Goal: Task Accomplishment & Management: Use online tool/utility

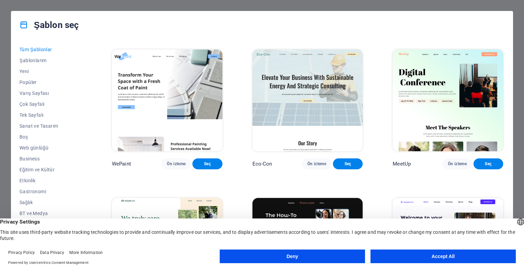
scroll to position [443, 0]
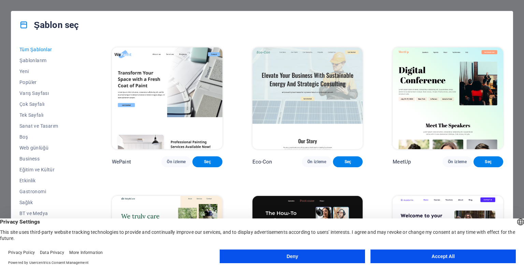
click at [439, 252] on button "Accept All" at bounding box center [442, 256] width 145 height 14
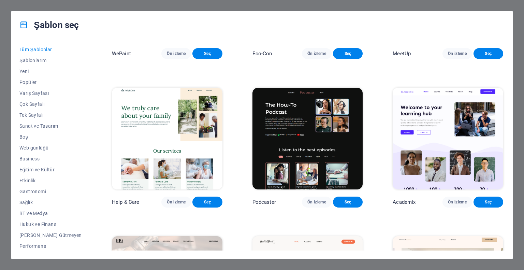
scroll to position [579, 0]
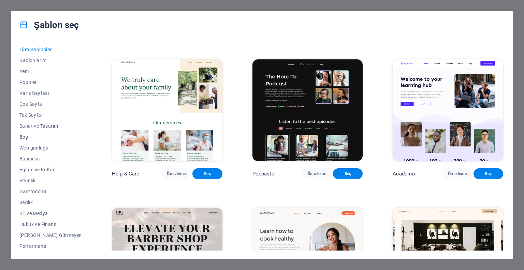
click at [29, 135] on span "Boş" at bounding box center [50, 136] width 62 height 5
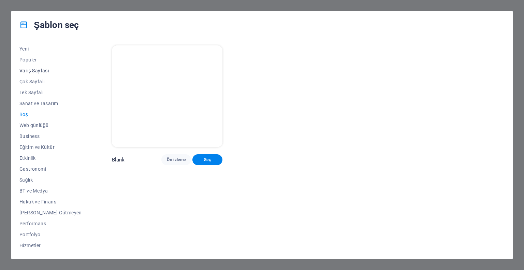
scroll to position [0, 0]
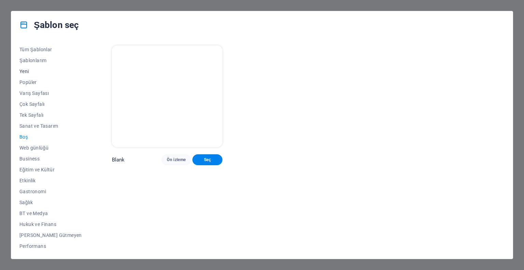
click at [28, 73] on span "Yeni" at bounding box center [50, 71] width 62 height 5
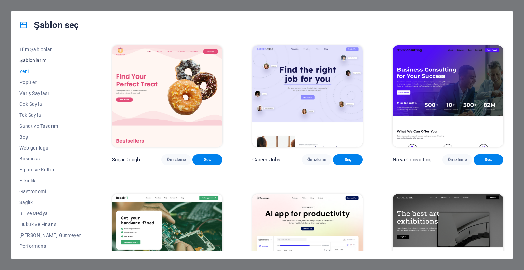
click at [38, 56] on button "Şablonlarım" at bounding box center [50, 60] width 62 height 11
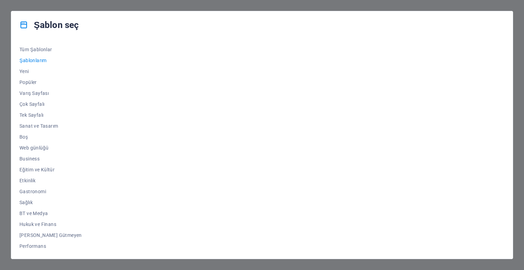
click at [467, 7] on div "Şablon seç Tüm Şablonlar Şablonlarım Yeni Popüler Varış Sayfası Çok Sayfalı Tek…" at bounding box center [262, 135] width 524 height 270
drag, startPoint x: 83, startPoint y: 5, endPoint x: 83, endPoint y: 9, distance: 3.7
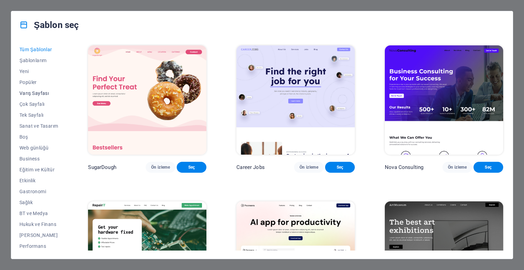
click at [35, 94] on span "Varış Sayfası" at bounding box center [38, 92] width 39 height 5
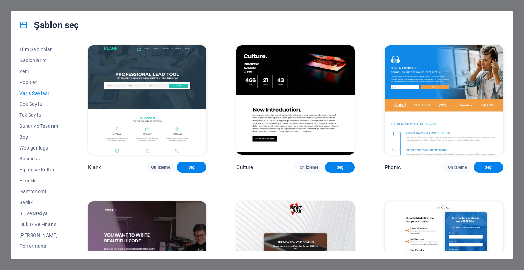
click at [37, 96] on button "Varış Sayfası" at bounding box center [38, 93] width 39 height 11
click at [43, 117] on span "Tek Sayfalı" at bounding box center [38, 114] width 39 height 5
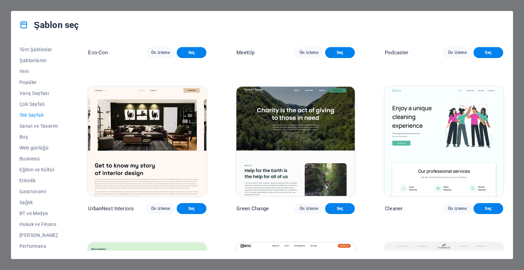
scroll to position [273, 0]
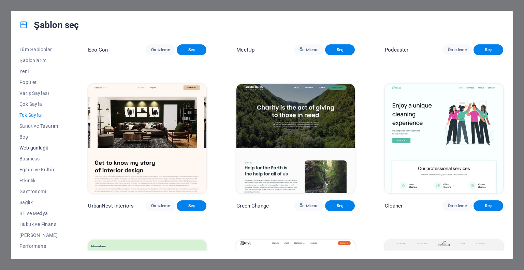
click at [33, 148] on span "Web günlüğü" at bounding box center [38, 147] width 39 height 5
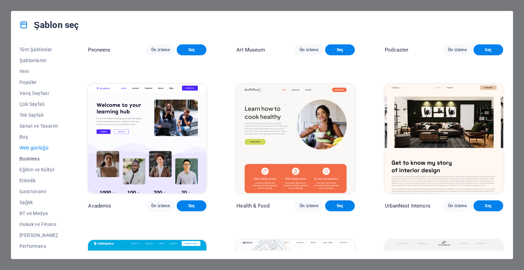
click at [33, 162] on button "Business" at bounding box center [38, 158] width 39 height 11
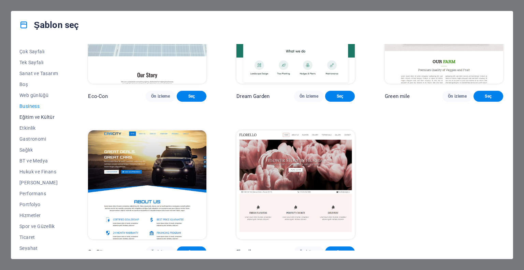
scroll to position [66, 0]
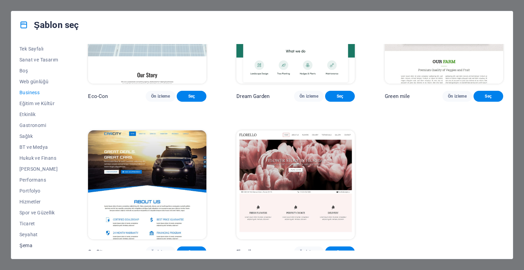
click at [27, 242] on span "Şema" at bounding box center [38, 244] width 39 height 5
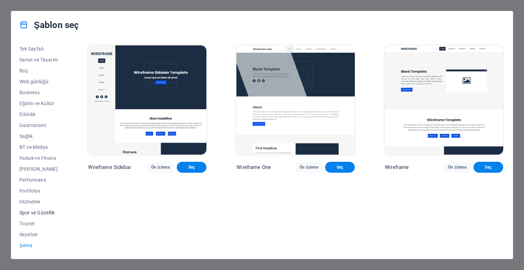
click at [34, 211] on span "Spor ve Güzellik" at bounding box center [38, 212] width 39 height 5
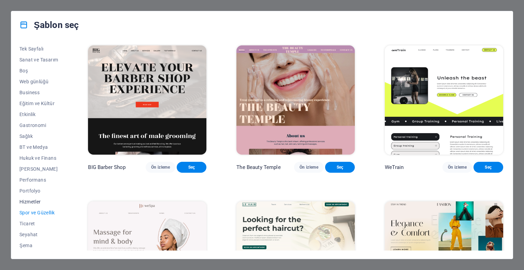
click at [33, 198] on button "Hizmetler" at bounding box center [38, 201] width 39 height 11
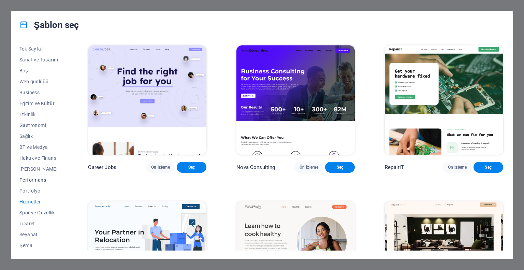
click at [35, 180] on span "Performans" at bounding box center [38, 179] width 39 height 5
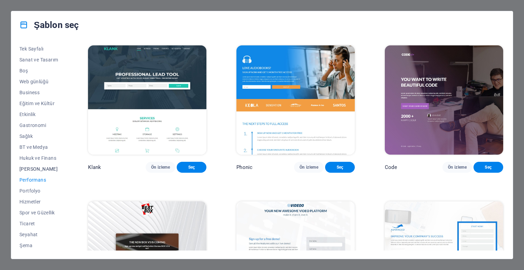
click at [38, 167] on span "Kâr Amacı Gütmeyen" at bounding box center [38, 168] width 39 height 5
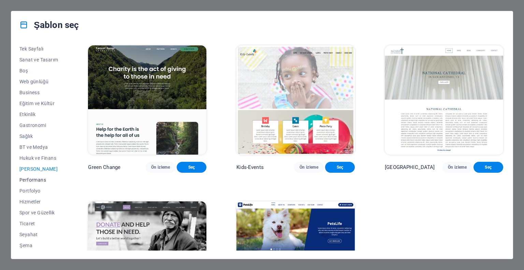
click at [43, 175] on button "Performans" at bounding box center [38, 179] width 39 height 11
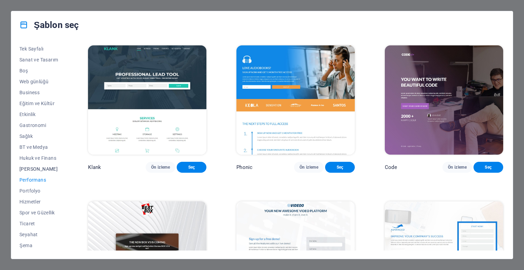
click at [48, 165] on button "Kâr Amacı Gütmeyen" at bounding box center [38, 168] width 39 height 11
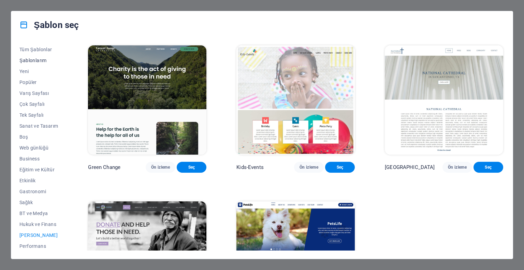
click at [35, 60] on span "Şablonlarım" at bounding box center [38, 60] width 39 height 5
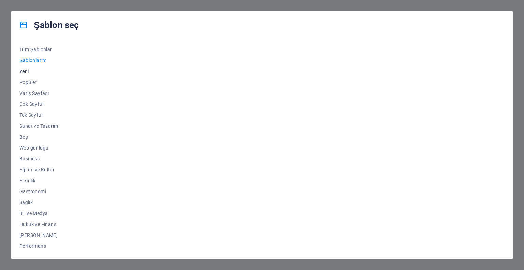
click at [28, 72] on span "Yeni" at bounding box center [38, 71] width 39 height 5
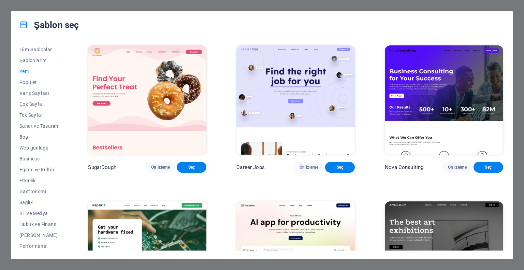
click at [28, 139] on button "Boş" at bounding box center [38, 136] width 39 height 11
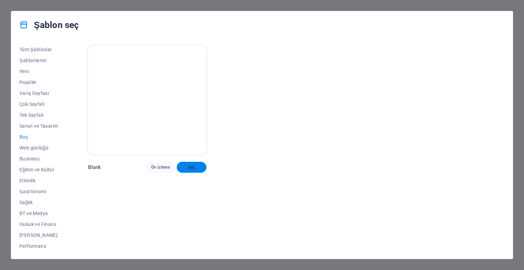
click at [201, 164] on span "Seç" at bounding box center [191, 166] width 19 height 5
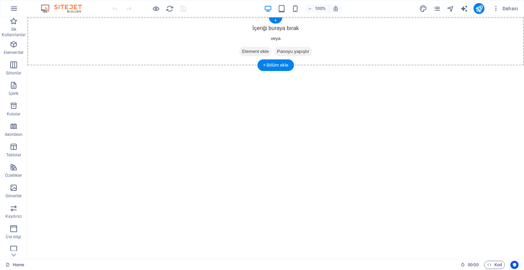
click at [259, 30] on div "İçeriği buraya bırak veya Element ekle Panoyu yapıştır" at bounding box center [275, 41] width 496 height 48
click at [15, 51] on p "Elementler" at bounding box center [14, 52] width 20 height 5
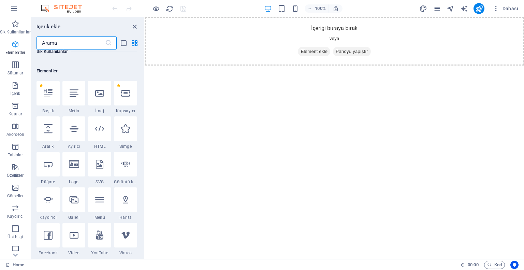
scroll to position [72, 0]
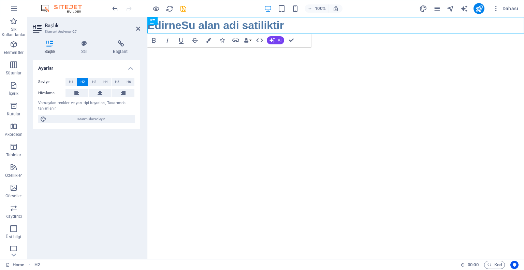
click at [260, 33] on html "Skip to main content EdirneSu alan adi satiliktir" at bounding box center [335, 25] width 376 height 16
click at [380, 33] on html "Skip to main content EdirneSu alan adi satiliktir" at bounding box center [335, 25] width 376 height 16
click at [307, 33] on html "Skip to main content EdirneSu alan adi satiliktir" at bounding box center [335, 25] width 376 height 16
click at [297, 23] on h2 "EdirneSu alan adi satiliktir" at bounding box center [335, 25] width 376 height 16
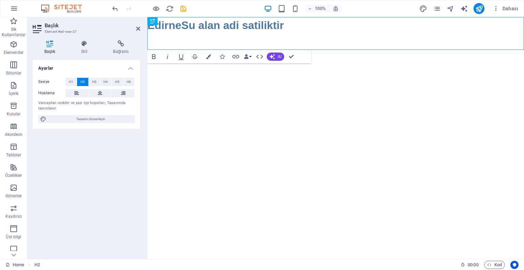
click at [227, 50] on html "Skip to main content EdirneSu alan adi satiliktir ‌" at bounding box center [335, 33] width 376 height 33
click at [85, 45] on icon at bounding box center [84, 43] width 29 height 7
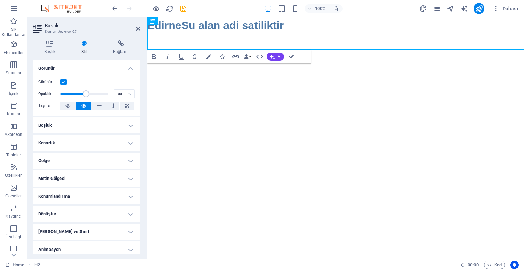
drag, startPoint x: 254, startPoint y: 111, endPoint x: 156, endPoint y: 99, distance: 98.3
type input "1"
click at [14, 72] on p "Sütunlar" at bounding box center [14, 72] width 16 height 5
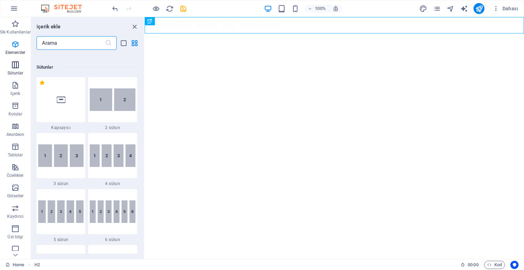
scroll to position [337, 0]
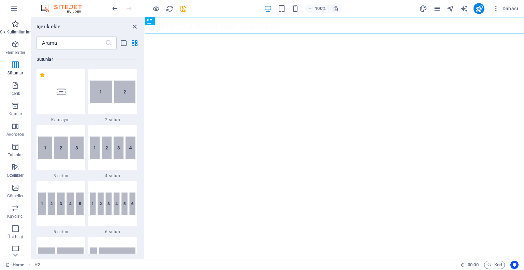
click at [15, 31] on p "Sik Kullanilanlar" at bounding box center [15, 31] width 31 height 5
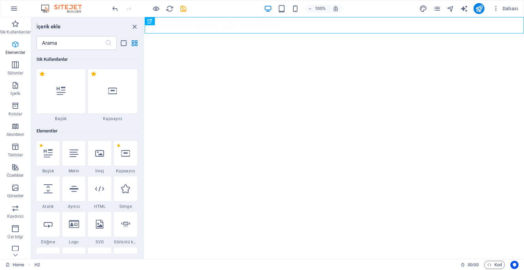
scroll to position [0, 0]
click at [52, 83] on div at bounding box center [60, 91] width 49 height 45
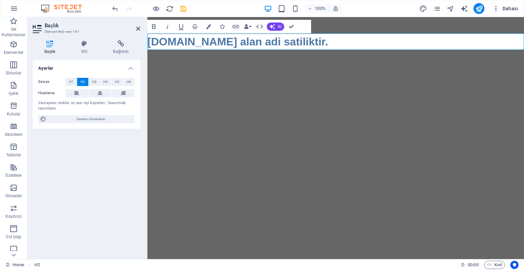
click at [494, 12] on icon "button" at bounding box center [495, 8] width 7 height 7
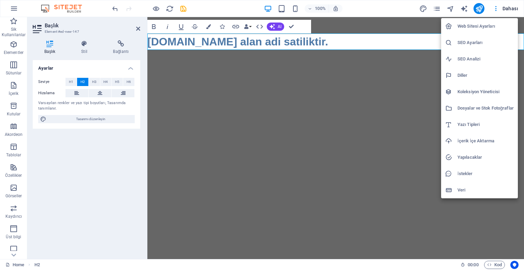
click at [368, 146] on div at bounding box center [262, 135] width 524 height 270
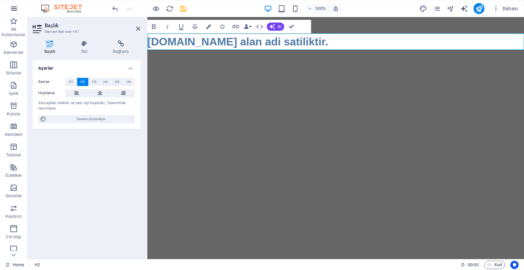
click at [11, 9] on icon "button" at bounding box center [14, 8] width 8 height 8
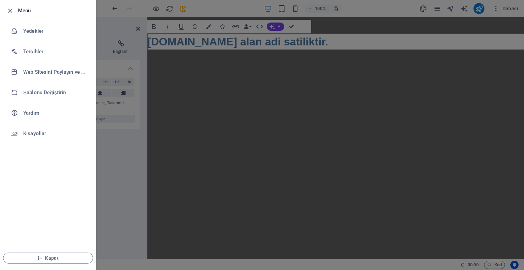
click at [235, 170] on div at bounding box center [262, 135] width 524 height 270
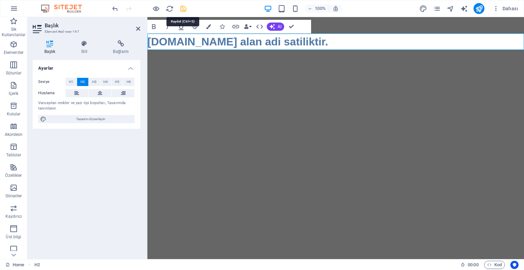
click at [183, 9] on icon "save" at bounding box center [183, 9] width 8 height 8
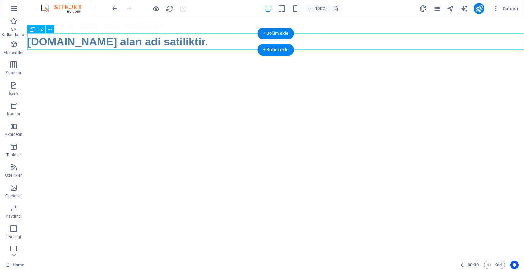
drag, startPoint x: 63, startPoint y: 51, endPoint x: 59, endPoint y: 52, distance: 3.5
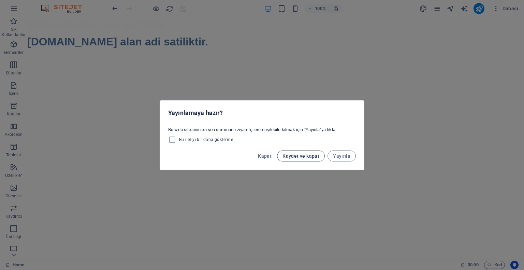
click at [303, 158] on span "Kaydet ve kapat" at bounding box center [300, 155] width 37 height 5
